Goal: Task Accomplishment & Management: Complete application form

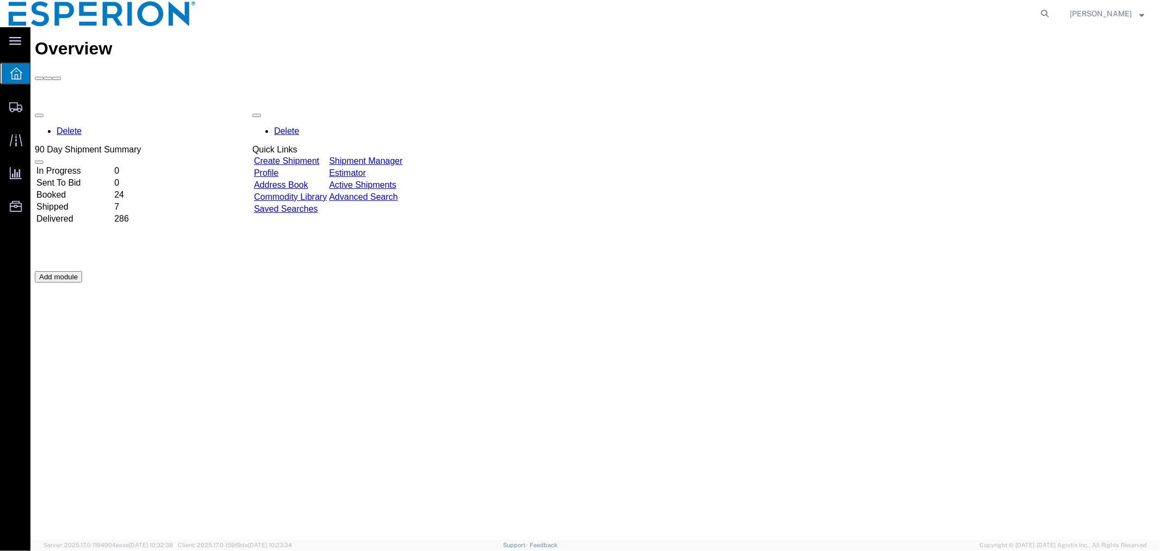
click at [308, 180] on link "Address Book" at bounding box center [281, 184] width 54 height 9
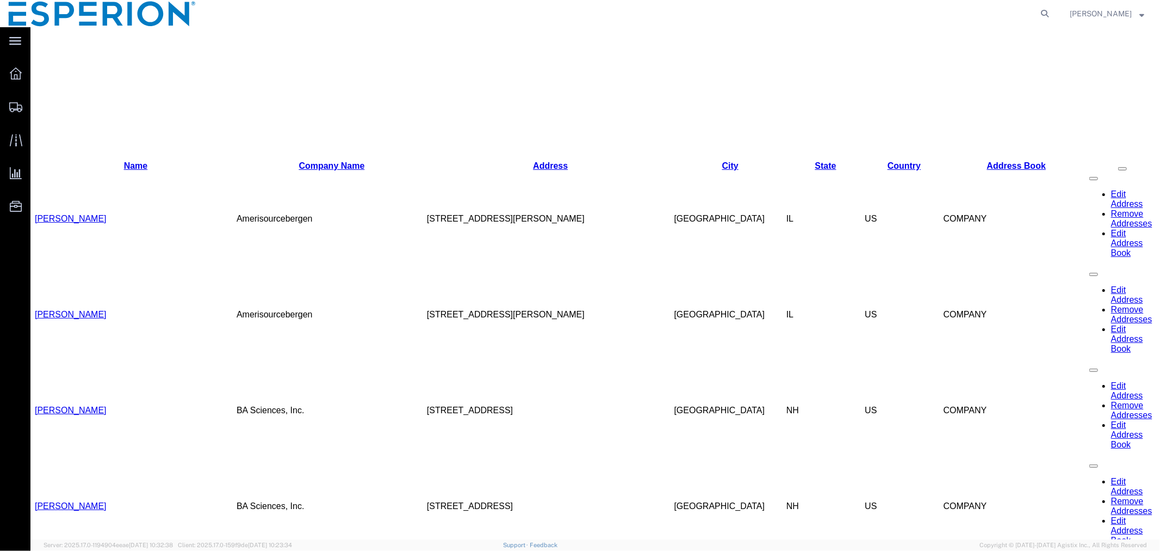
scroll to position [459, 0]
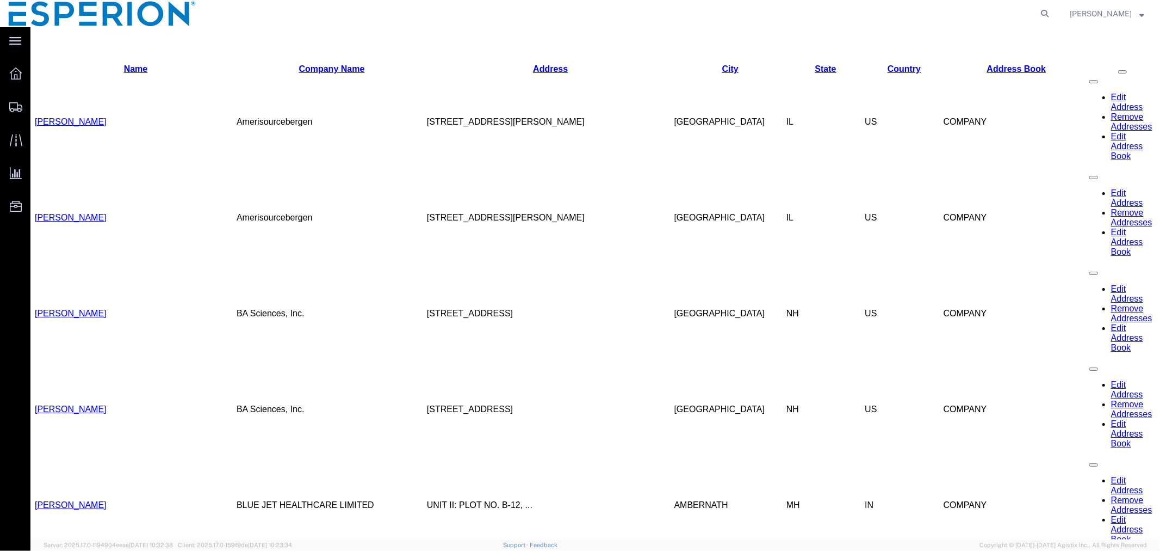
scroll to position [338, 0]
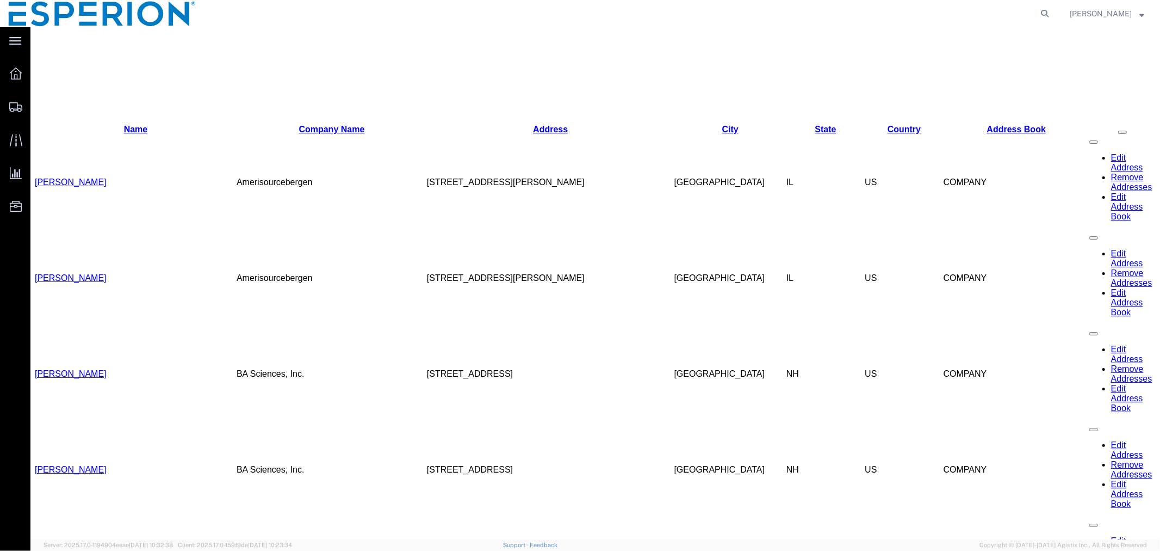
scroll to position [218, 0]
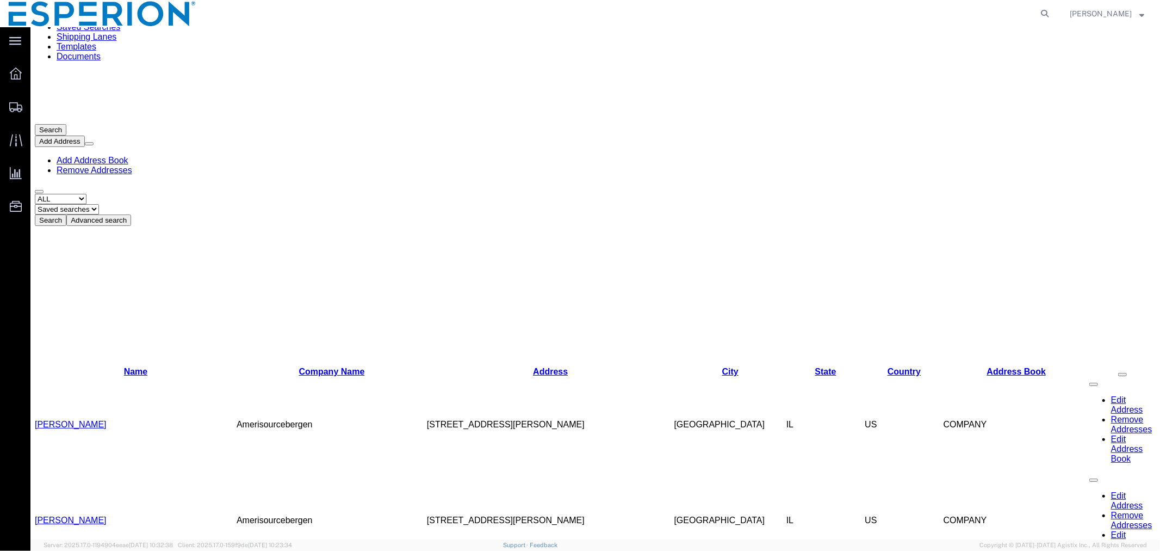
scroll to position [0, 0]
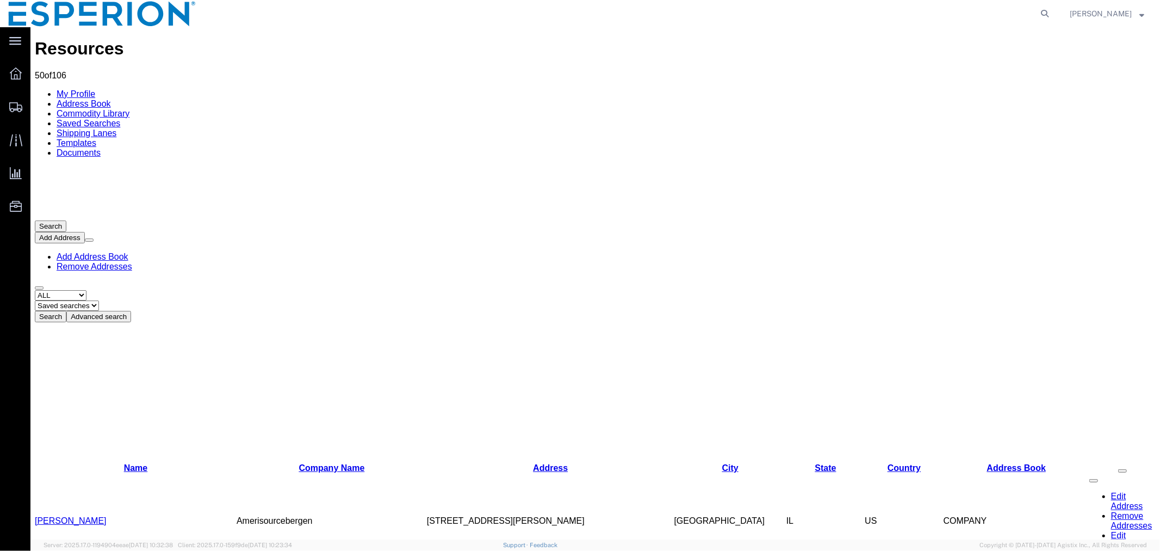
click at [63, 495] on link "[PERSON_NAME]" at bounding box center [70, 519] width 72 height 9
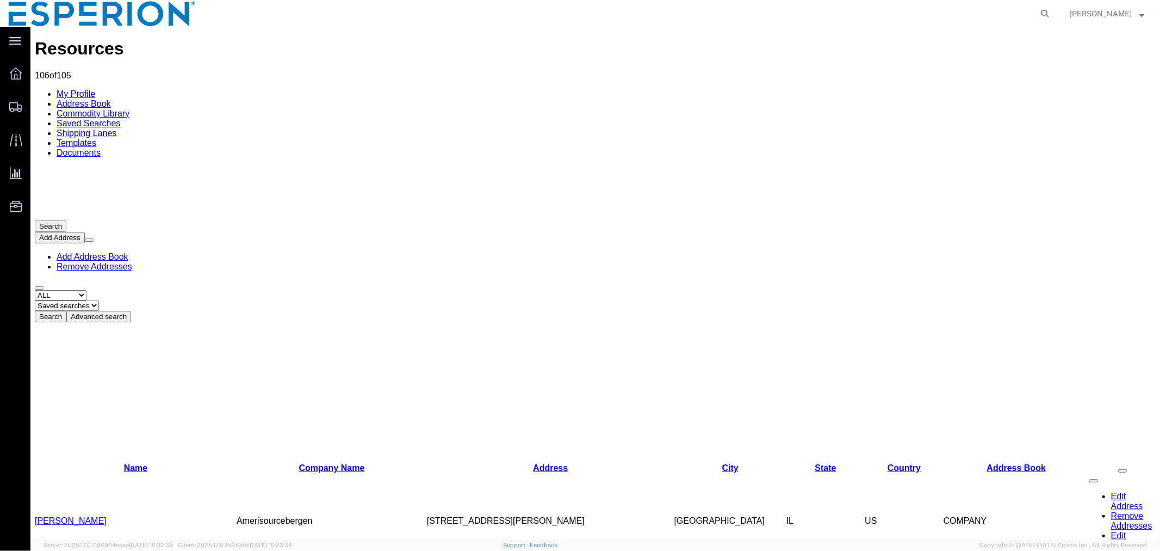
click at [84, 231] on button "Add Address" at bounding box center [59, 236] width 50 height 11
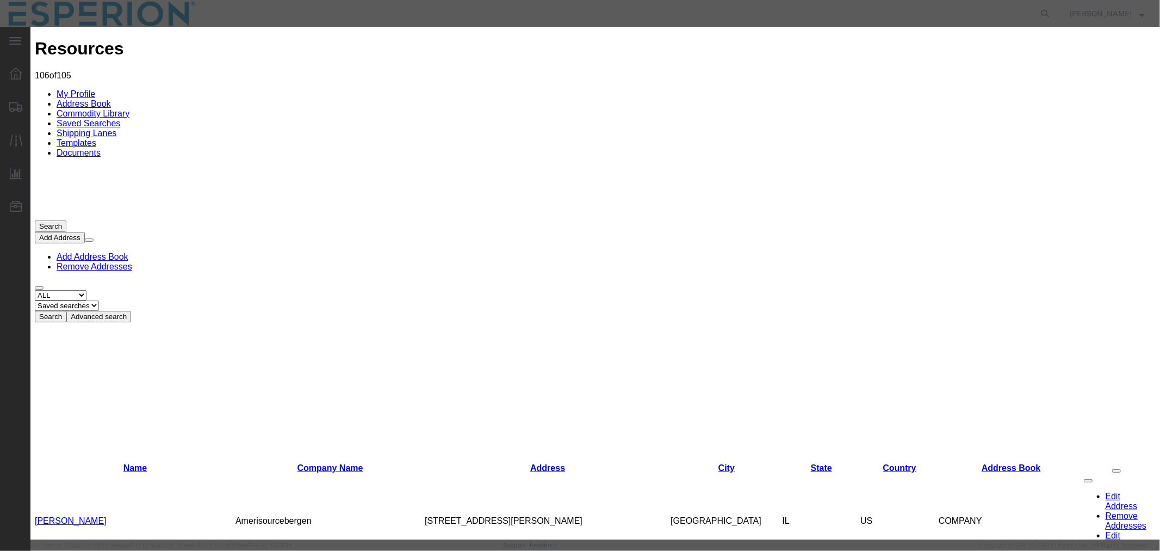
paste input "[PERSON_NAME]"
type input "[PERSON_NAME]"
paste input "[PERSON_NAME]"
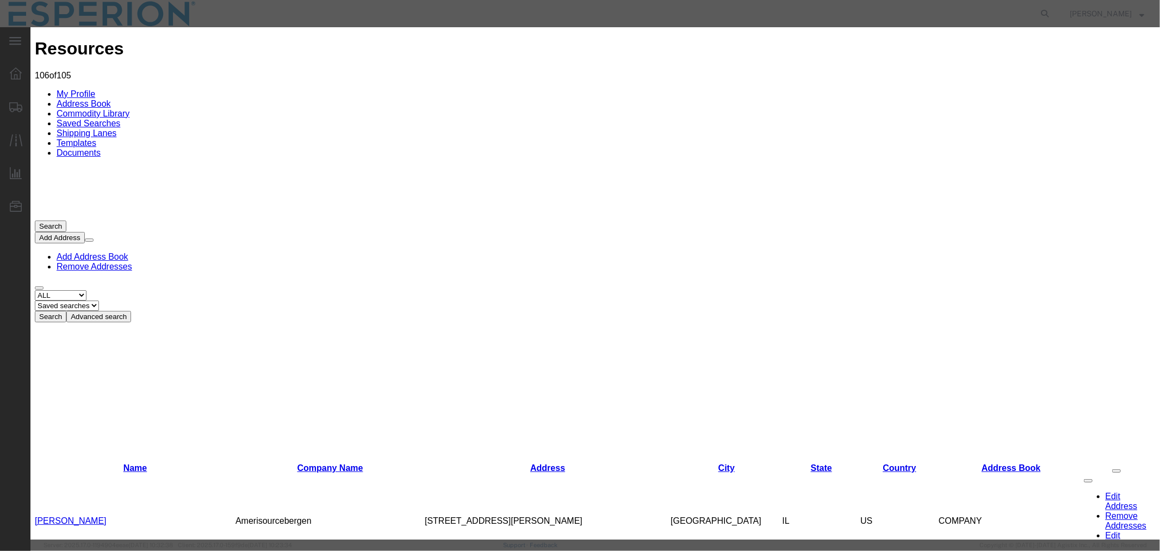
type input "[PERSON_NAME]"
paste input "[STREET_ADDRESS]"
type input "[STREET_ADDRESS]"
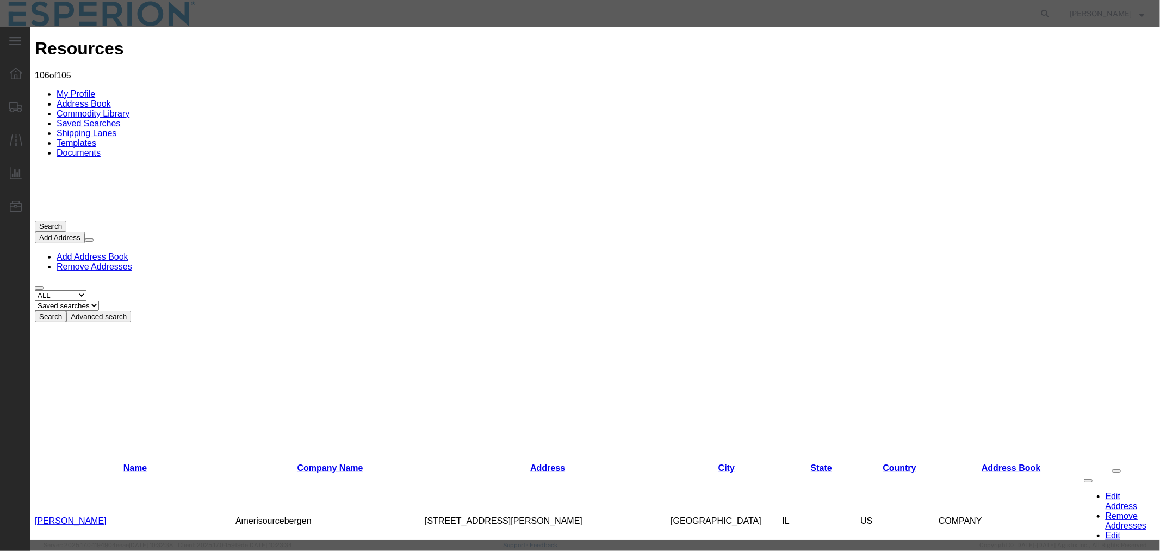
paste input "[GEOGRAPHIC_DATA]"
type input "[GEOGRAPHIC_DATA]"
paste input "27704"
type input "27704"
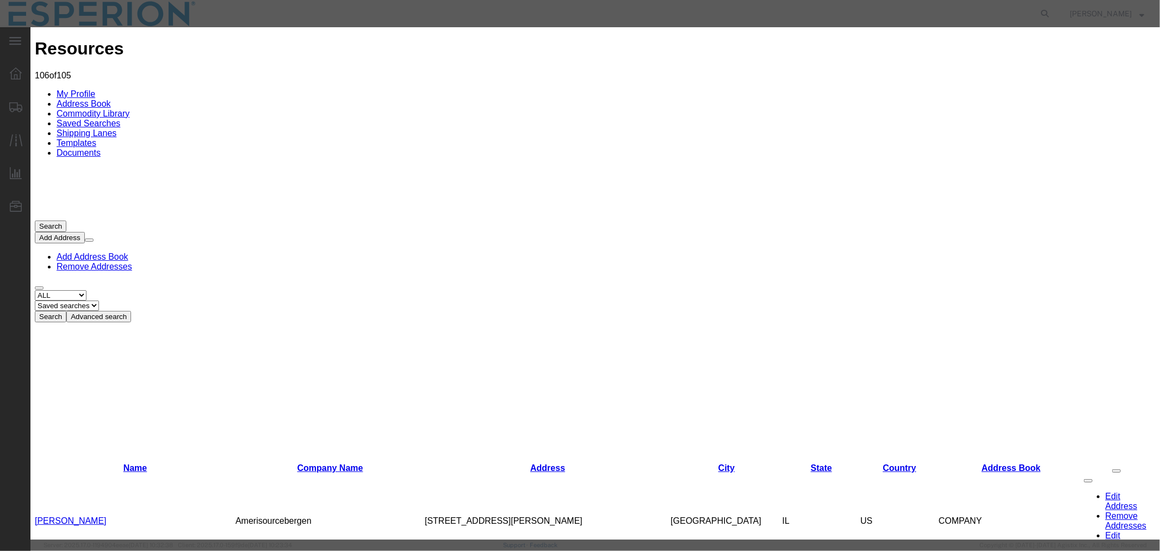
select select "NC"
paste input "[EMAIL_ADDRESS][DOMAIN_NAME]"
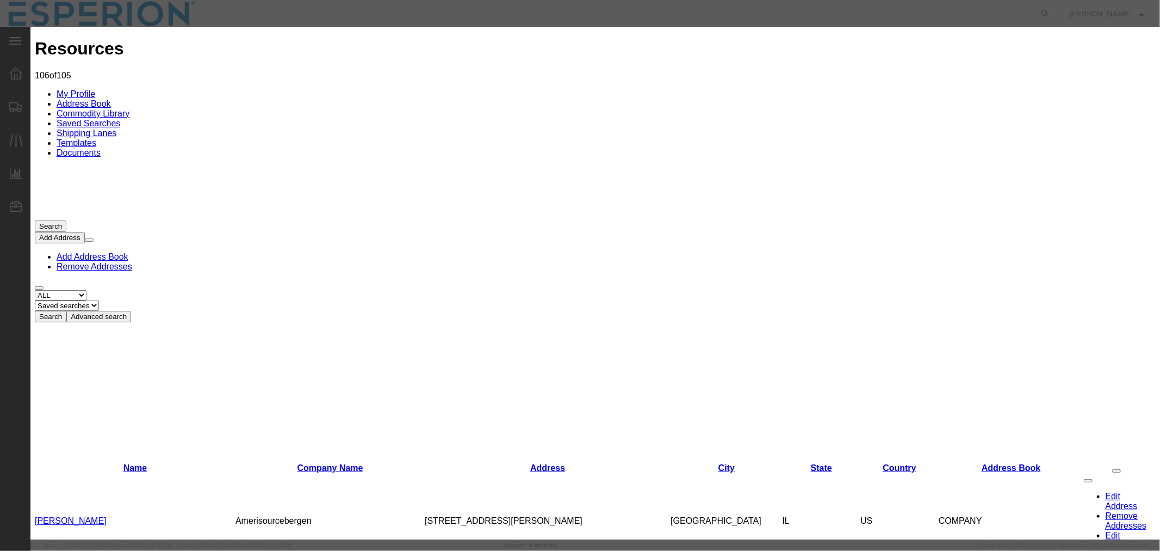
scroll to position [0, 5]
type input "[EMAIL_ADDRESS][DOMAIN_NAME]"
paste input "[PHONE_NUMBER]"
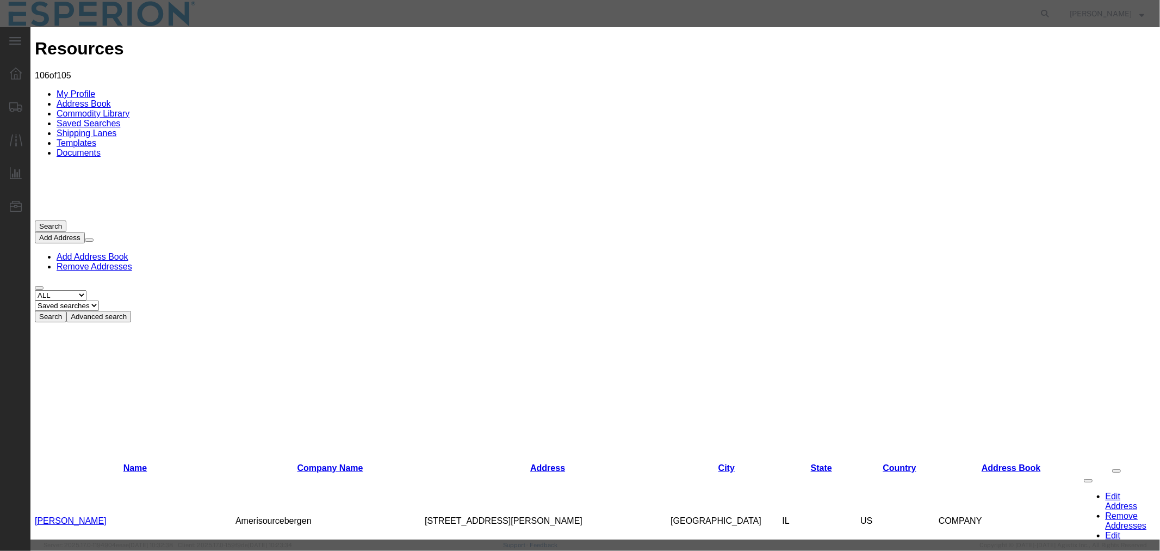
type input "[PHONE_NUMBER]"
type input "Almac Clinical Services [GEOGRAPHIC_DATA]"
